Goal: Information Seeking & Learning: Learn about a topic

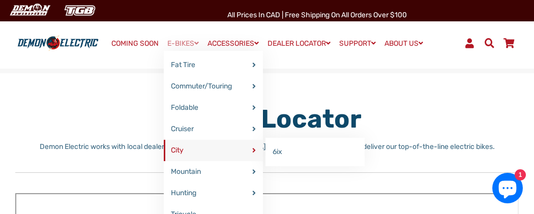
click at [175, 148] on link "City" at bounding box center [213, 150] width 99 height 21
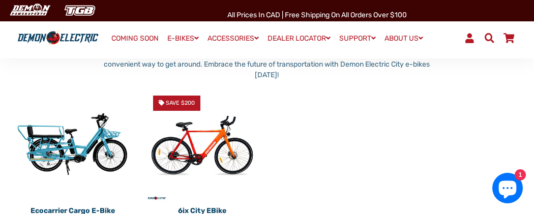
scroll to position [152, 0]
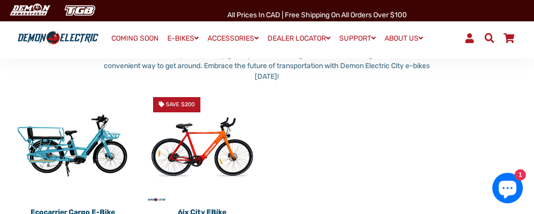
click at [175, 148] on img at bounding box center [202, 146] width 114 height 114
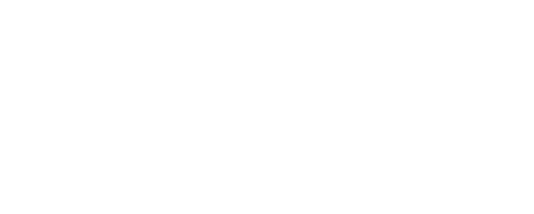
select select "******"
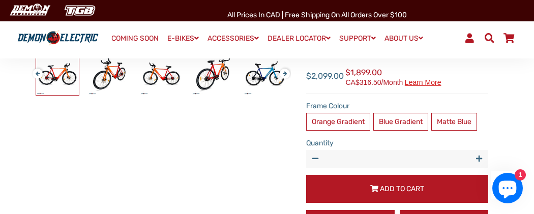
scroll to position [318, 0]
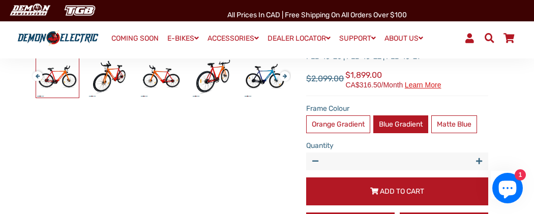
click at [412, 126] on label "Blue Gradient" at bounding box center [400, 124] width 55 height 18
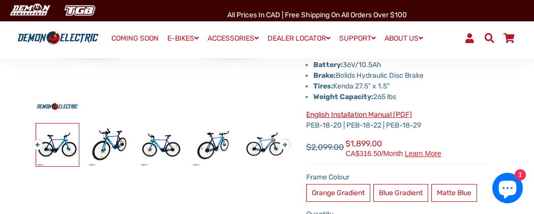
scroll to position [250, 0]
click at [471, 190] on label "Matte Blue" at bounding box center [454, 193] width 46 height 18
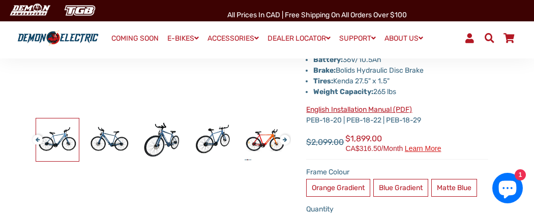
scroll to position [255, 0]
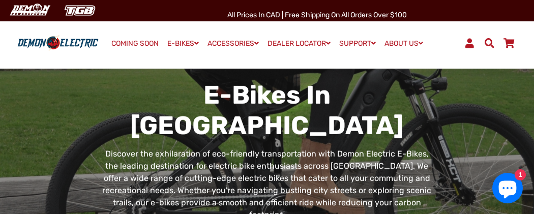
scroll to position [14, 0]
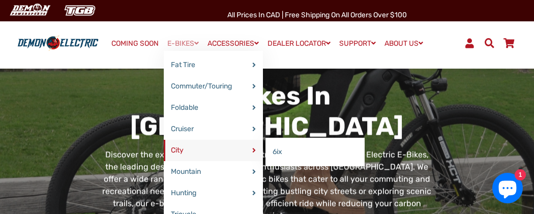
click at [180, 150] on link "City" at bounding box center [213, 150] width 99 height 21
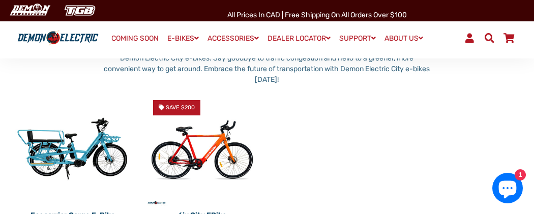
scroll to position [165, 0]
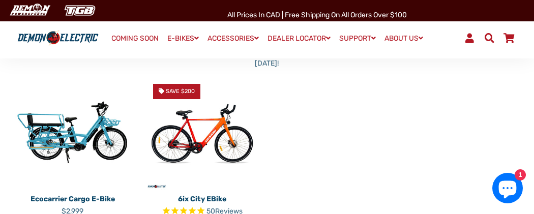
click at [180, 150] on img at bounding box center [202, 133] width 114 height 114
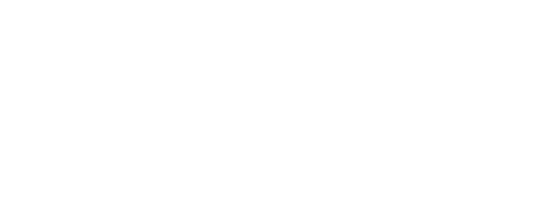
select select "******"
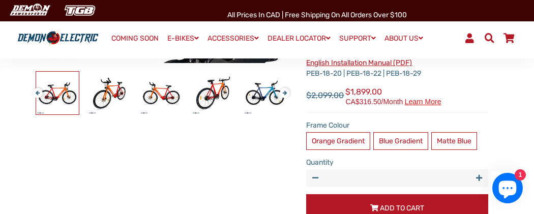
scroll to position [308, 0]
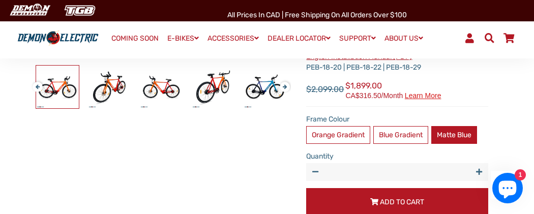
click at [464, 140] on label "Matte Blue" at bounding box center [454, 135] width 46 height 18
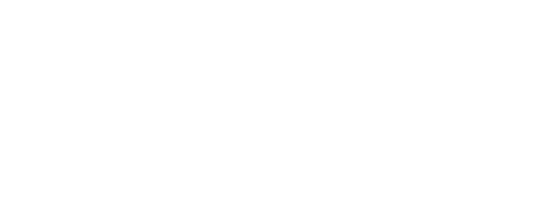
select select "******"
